Goal: Contribute content

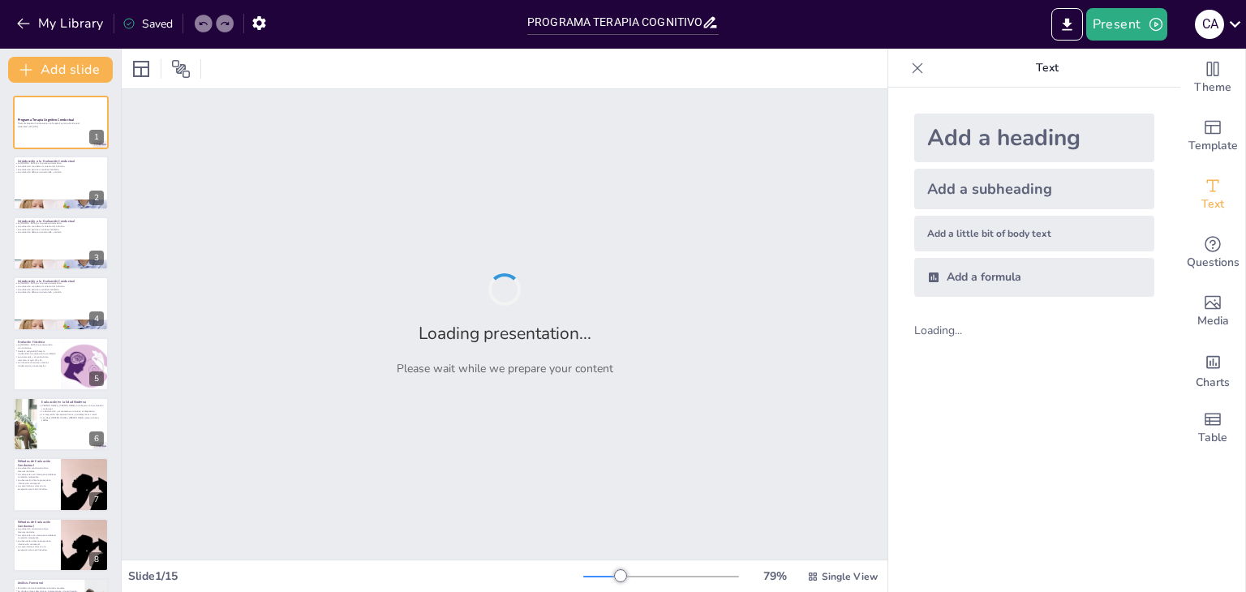
type input "PROGRAMA TERAPIA COGNITIVO CONDUCTUAL"
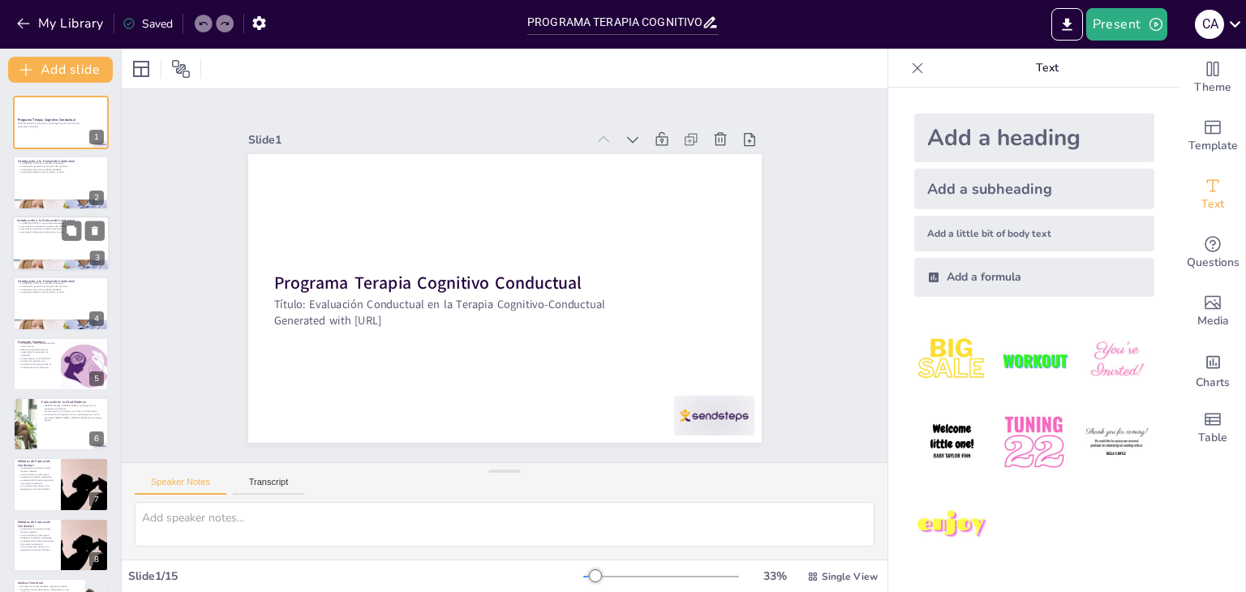
click at [60, 234] on div at bounding box center [60, 243] width 97 height 55
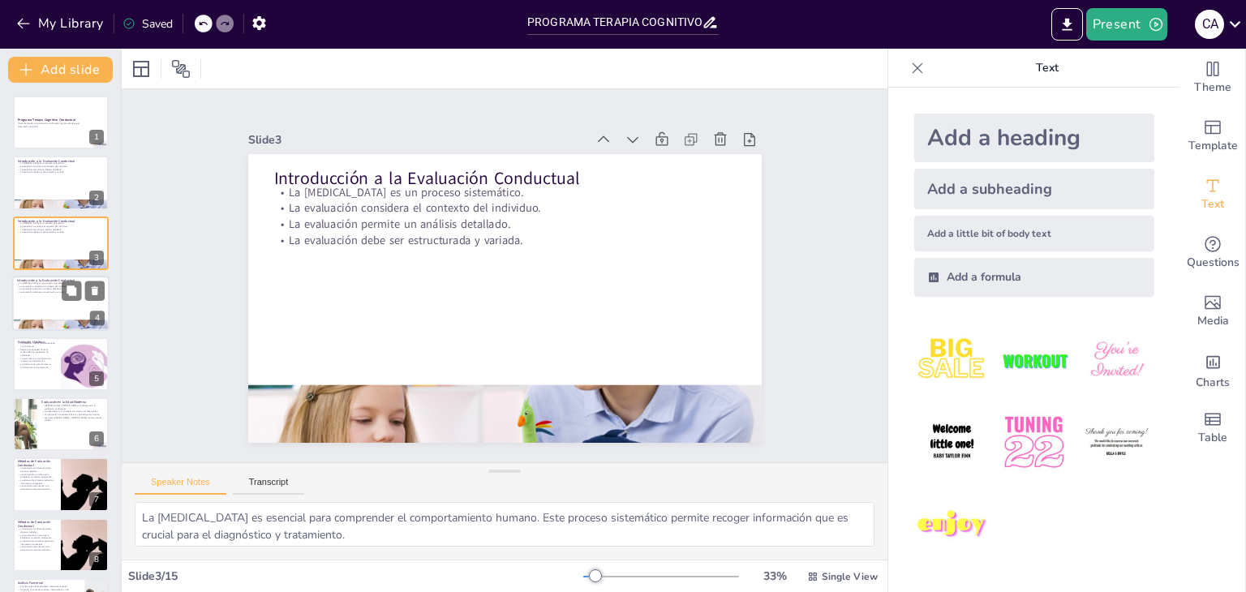
click at [57, 294] on div at bounding box center [60, 303] width 97 height 55
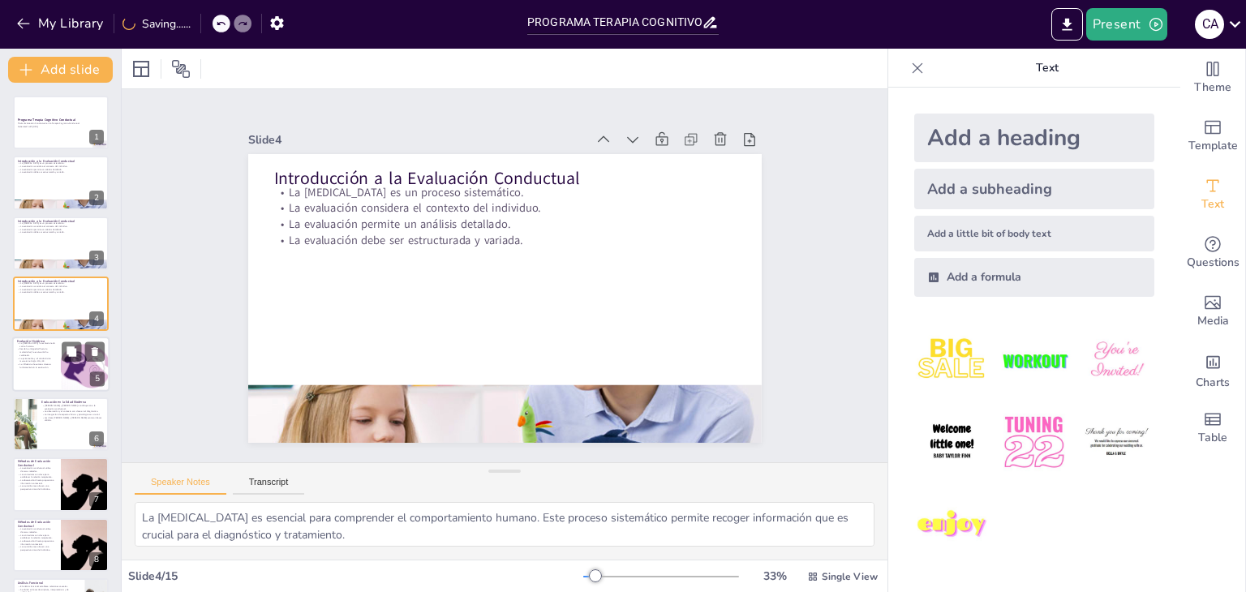
click at [61, 374] on div at bounding box center [85, 364] width 101 height 55
type textarea "La evolución histórica de la evaluación psicológica refleja cómo las teorías y …"
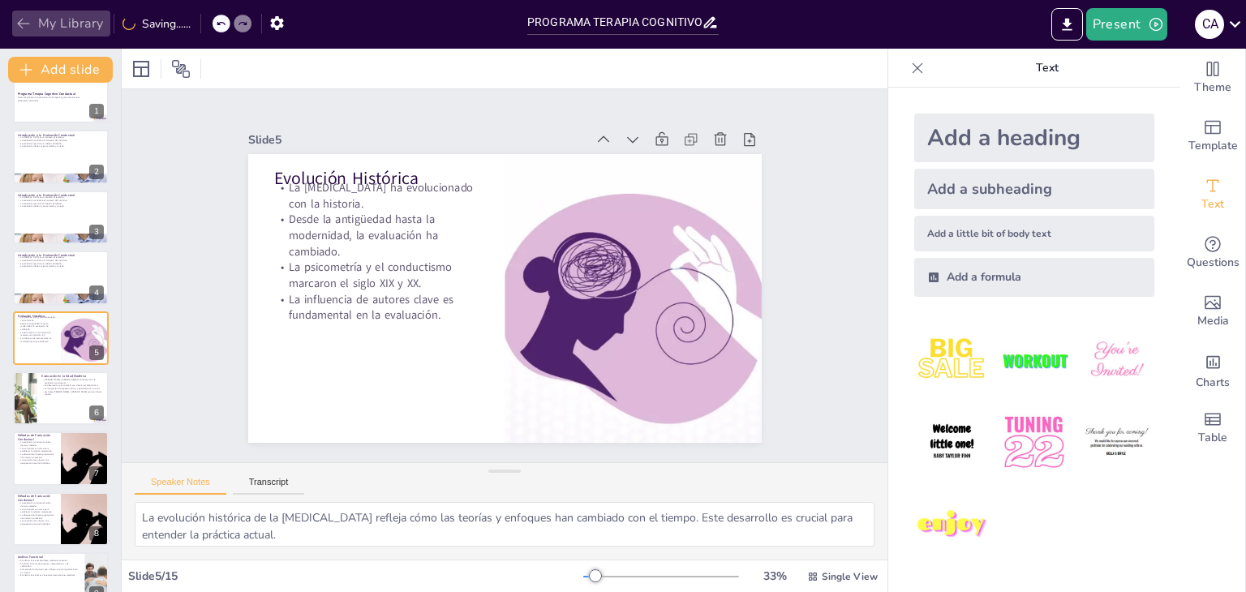
click at [19, 22] on icon "button" at bounding box center [23, 24] width 12 height 11
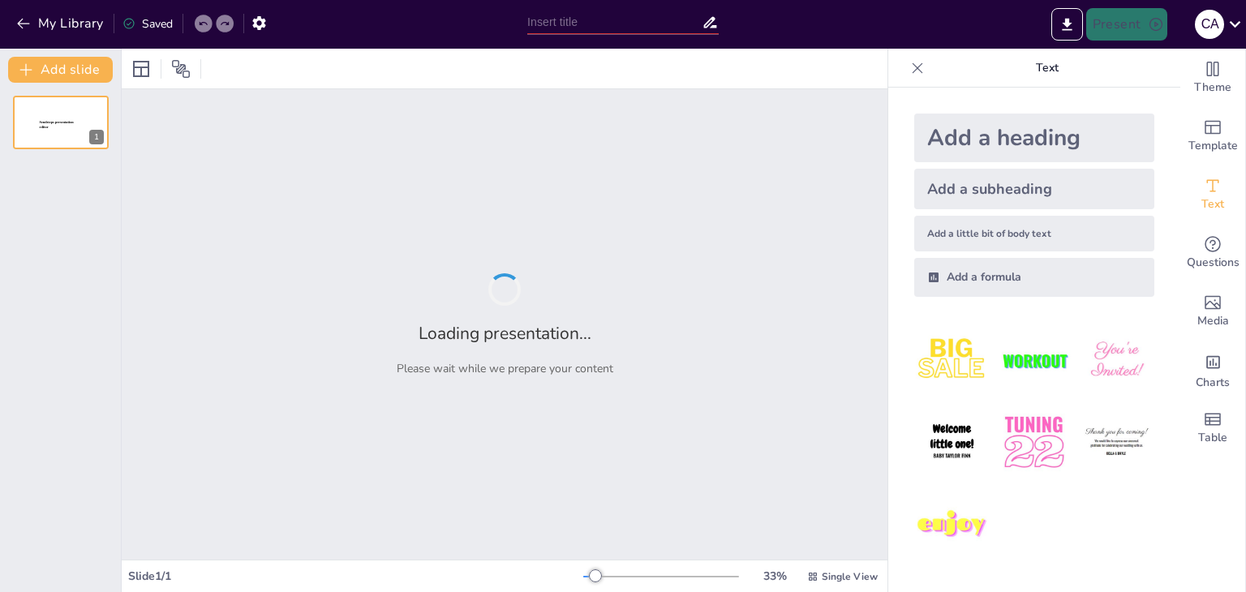
type input "PROGRAMA TERAPIA COGNITIVO CONDUCTUAL"
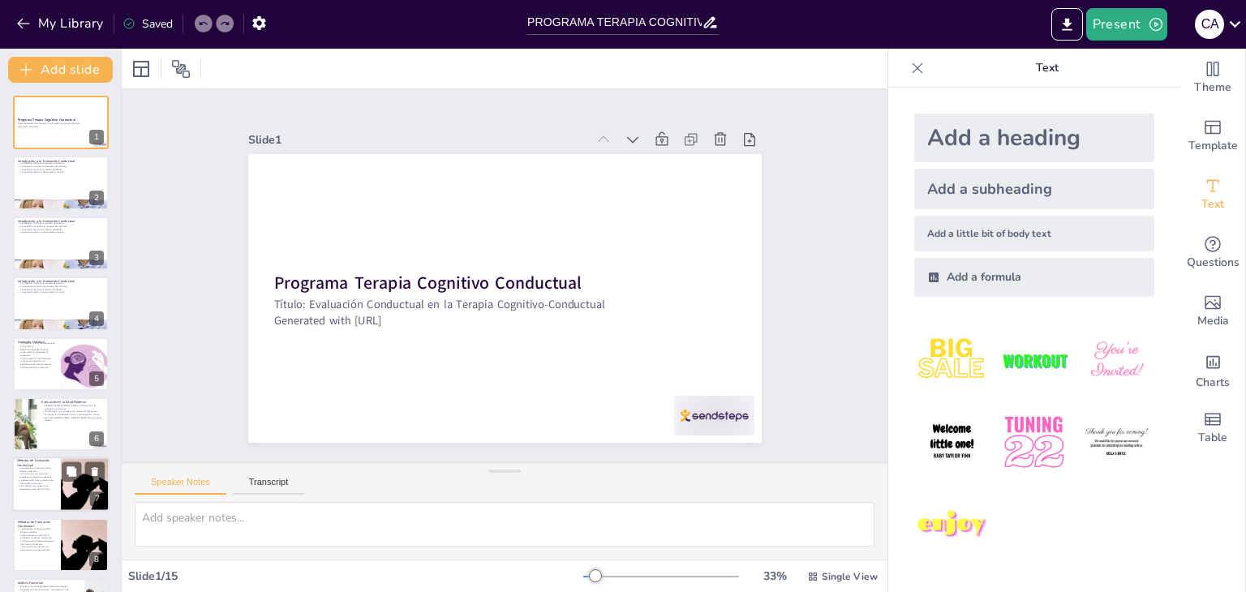
click at [58, 487] on div at bounding box center [60, 484] width 97 height 55
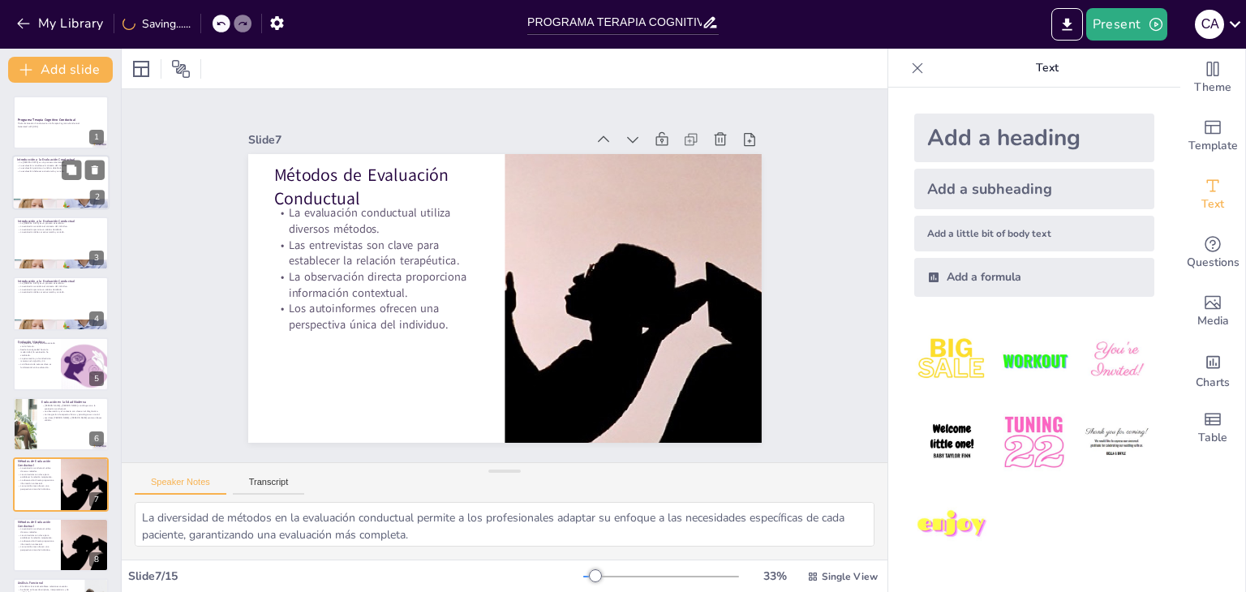
click at [26, 184] on div at bounding box center [60, 183] width 97 height 55
type textarea "La [MEDICAL_DATA] es esencial para comprender el comportamiento humano. Este pr…"
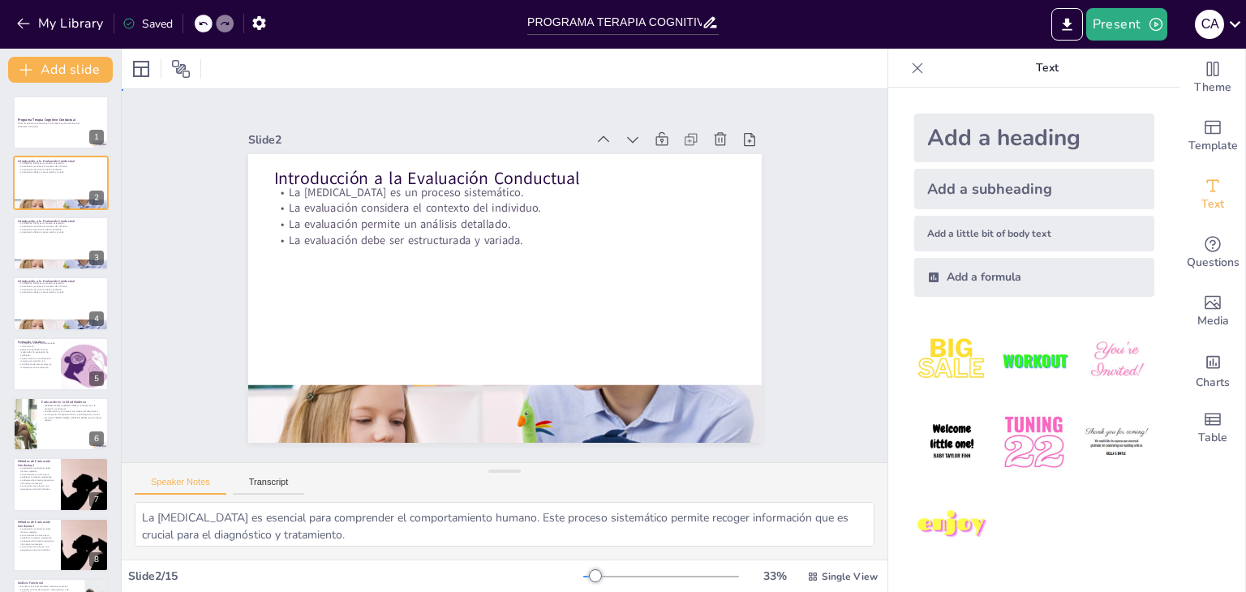
click at [825, 332] on div "Slide 1 Programa Terapia Cognitivo Conductual Título: Evaluación Conductual en …" at bounding box center [504, 275] width 843 height 591
click at [1027, 66] on p "Text" at bounding box center [1047, 68] width 234 height 39
click at [24, 24] on icon "button" at bounding box center [23, 24] width 12 height 11
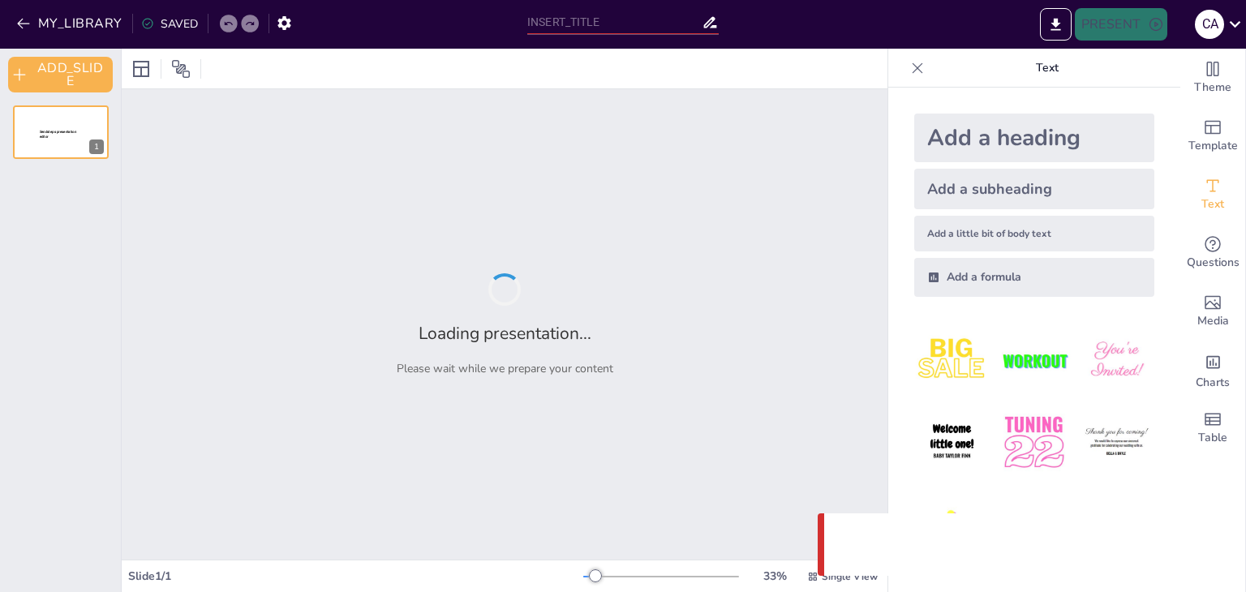
type input "PROGRAMA TERAPIA COGNITIVO CONDUCTUAL"
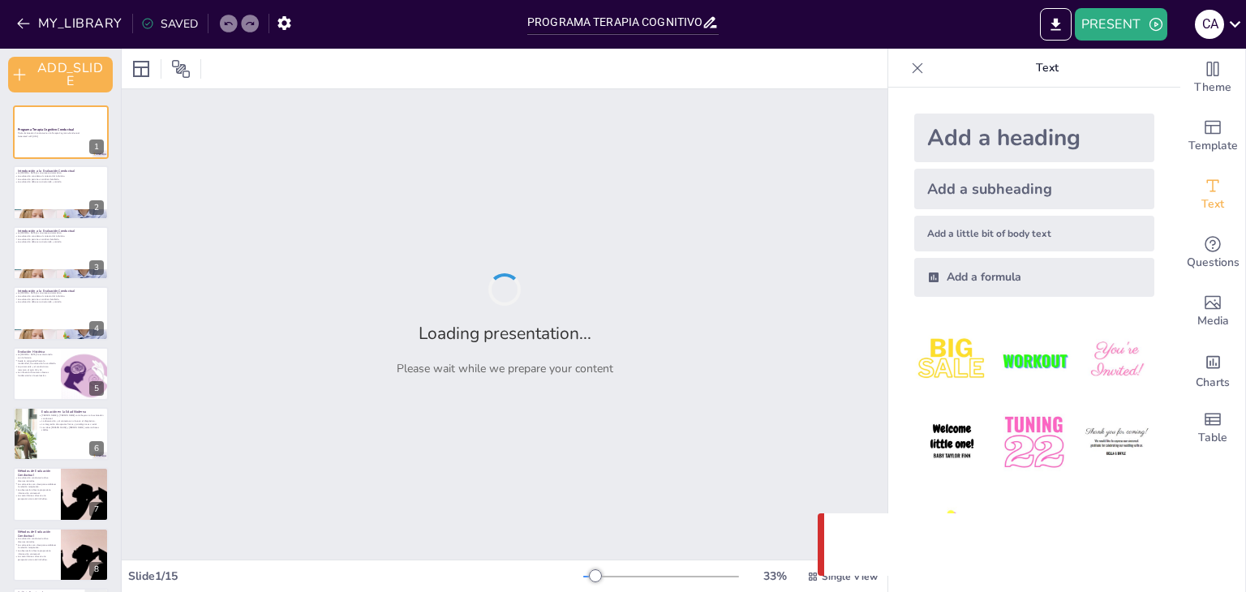
click at [817, 282] on div "Loading presentation... Please wait while we prepare your content" at bounding box center [504, 324] width 765 height 470
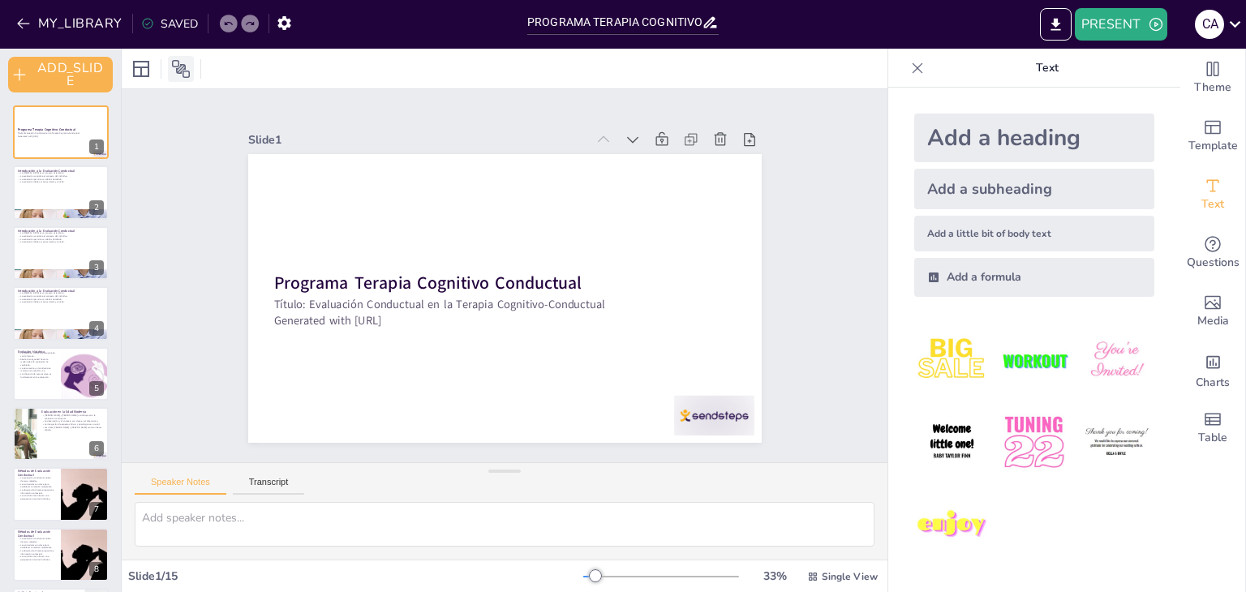
click at [185, 63] on icon at bounding box center [180, 68] width 19 height 19
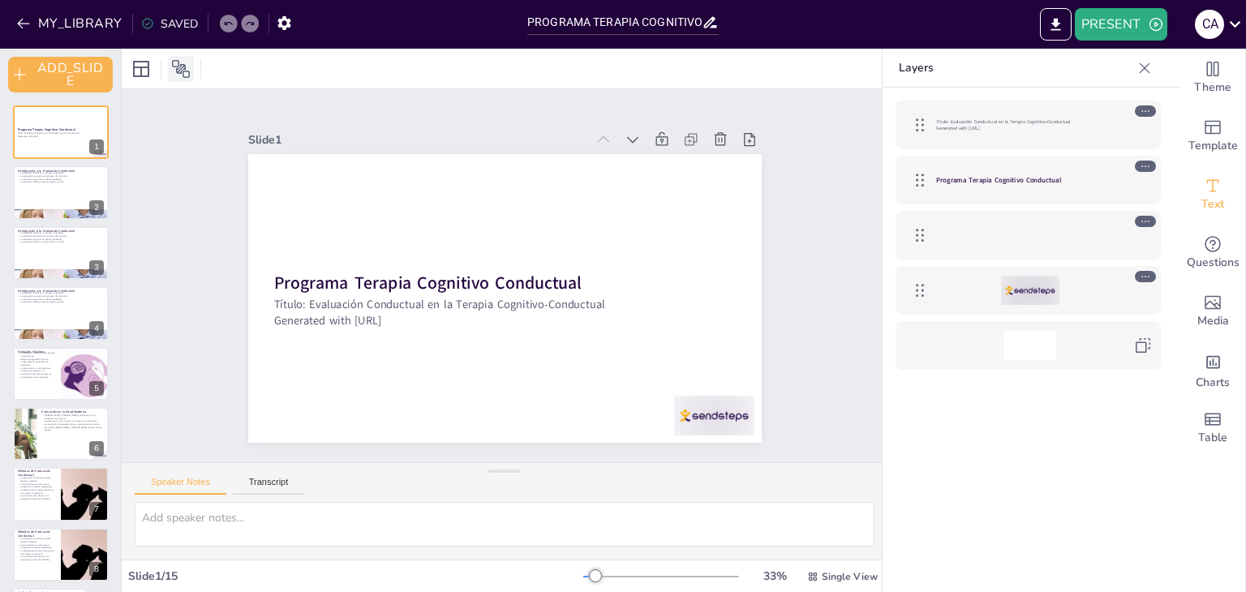
click at [185, 63] on icon at bounding box center [180, 68] width 19 height 19
click at [183, 65] on div "Document fonts Roboto Recently used Akatab Popular fonts Lato Montserrat Open S…" at bounding box center [623, 320] width 1246 height 543
click at [150, 65] on icon at bounding box center [140, 68] width 19 height 19
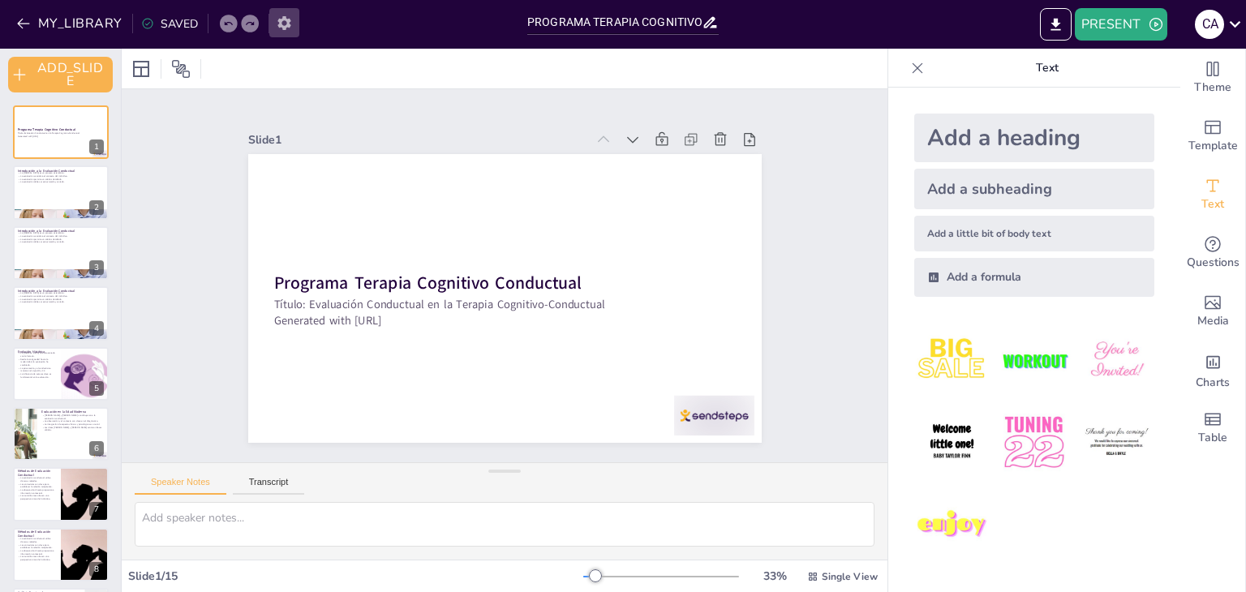
click at [277, 27] on icon "button" at bounding box center [284, 23] width 17 height 17
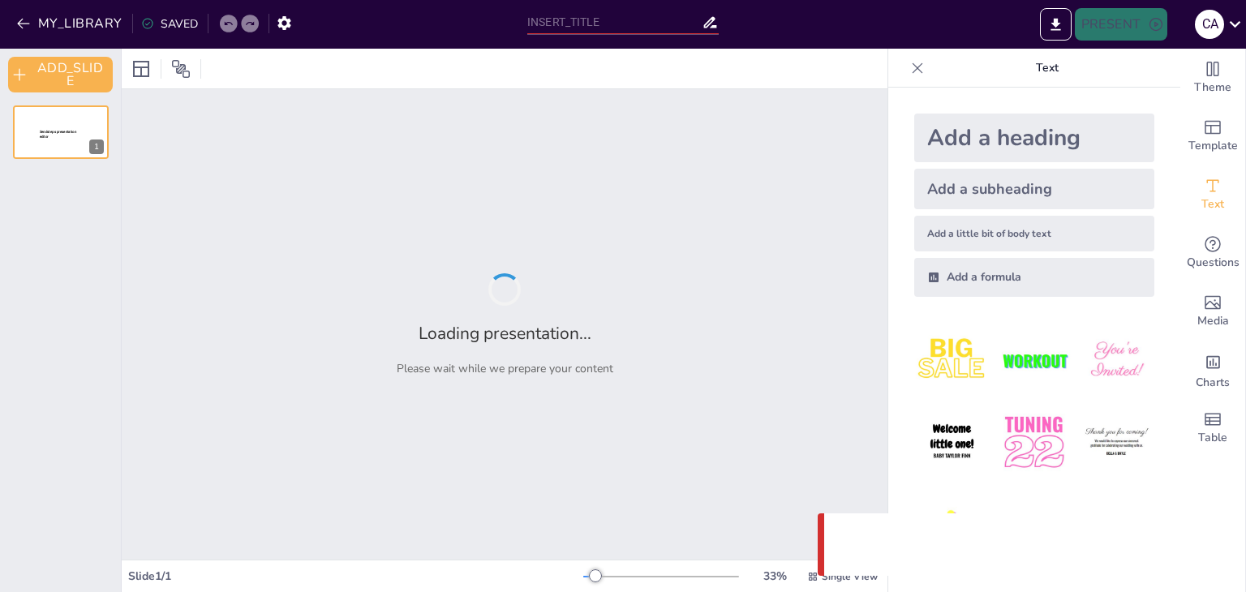
type input "PROGRAMA TERAPIA COGNITIVO CONDUCTUAL"
